Goal: Check status: Check status

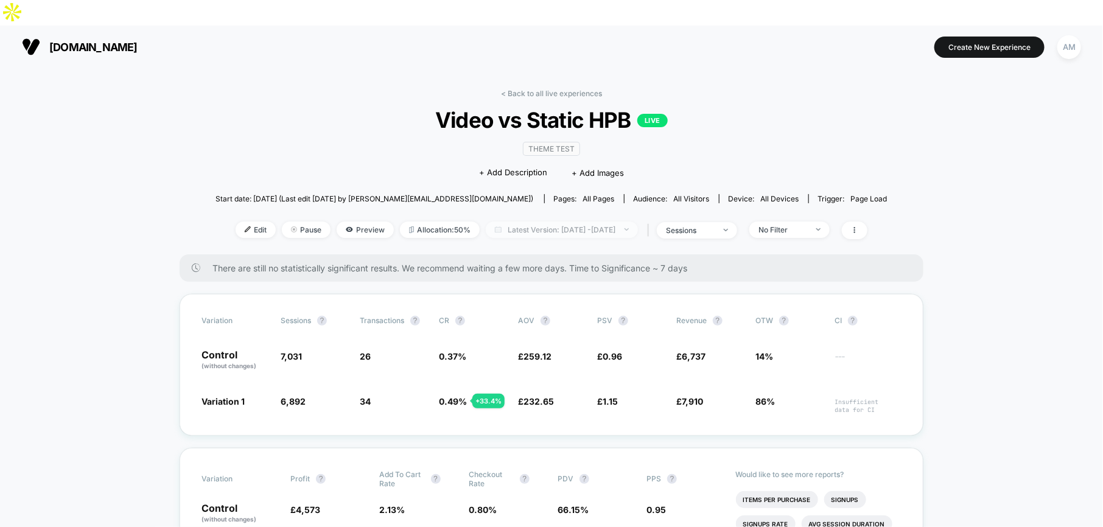
click at [537, 221] on span "Latest Version: [DATE] - [DATE]" at bounding box center [562, 229] width 152 height 16
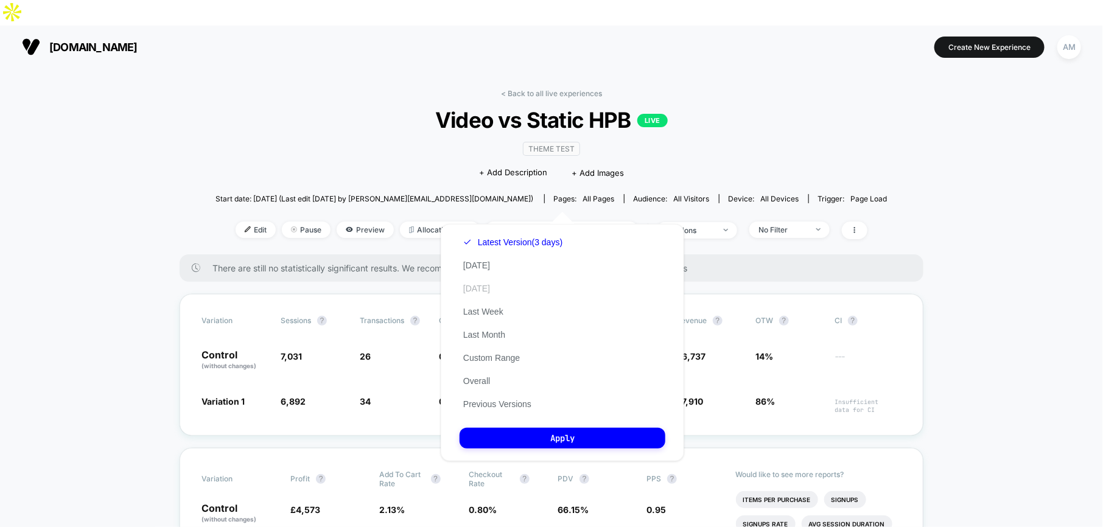
click at [493, 284] on button "[DATE]" at bounding box center [476, 288] width 34 height 11
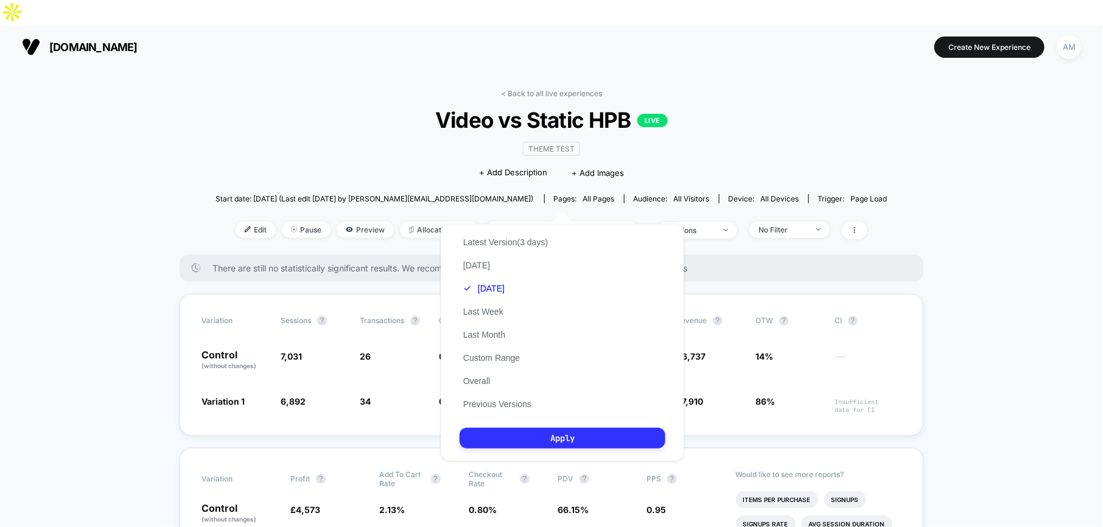
click at [614, 441] on button "Apply" at bounding box center [562, 438] width 206 height 21
